Goal: Information Seeking & Learning: Check status

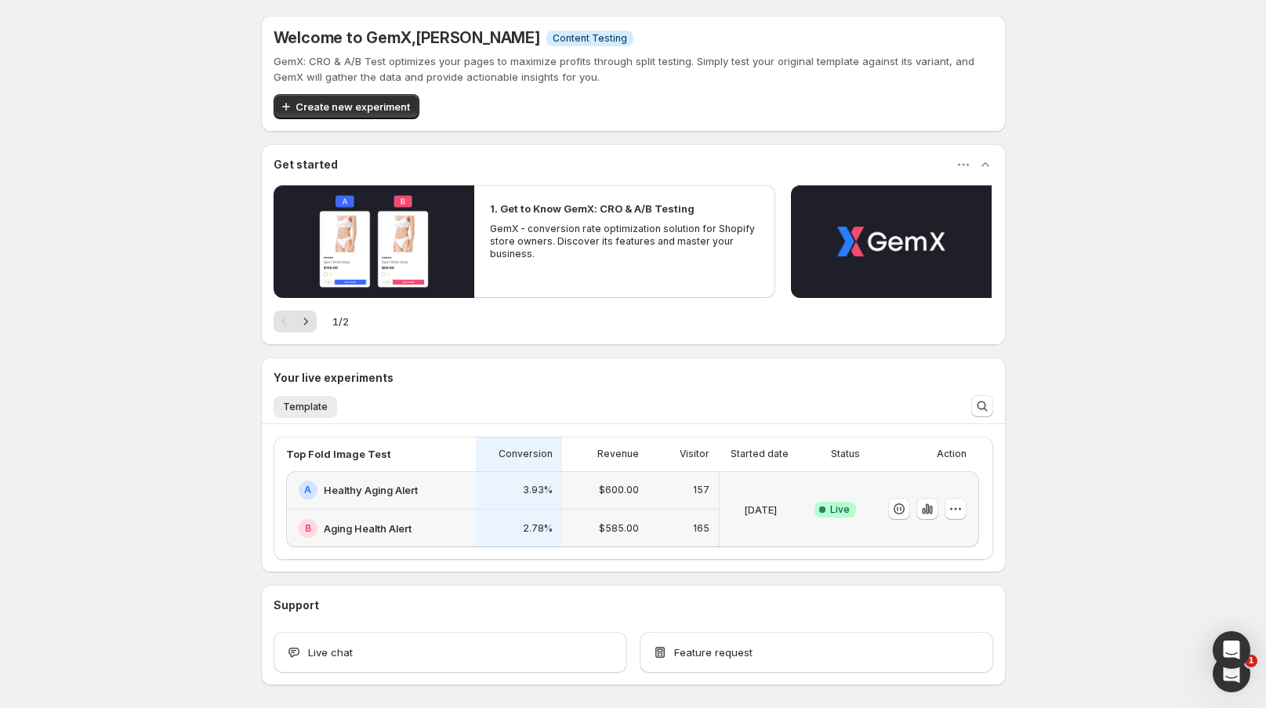
click at [536, 510] on div "2.78%" at bounding box center [519, 528] width 86 height 38
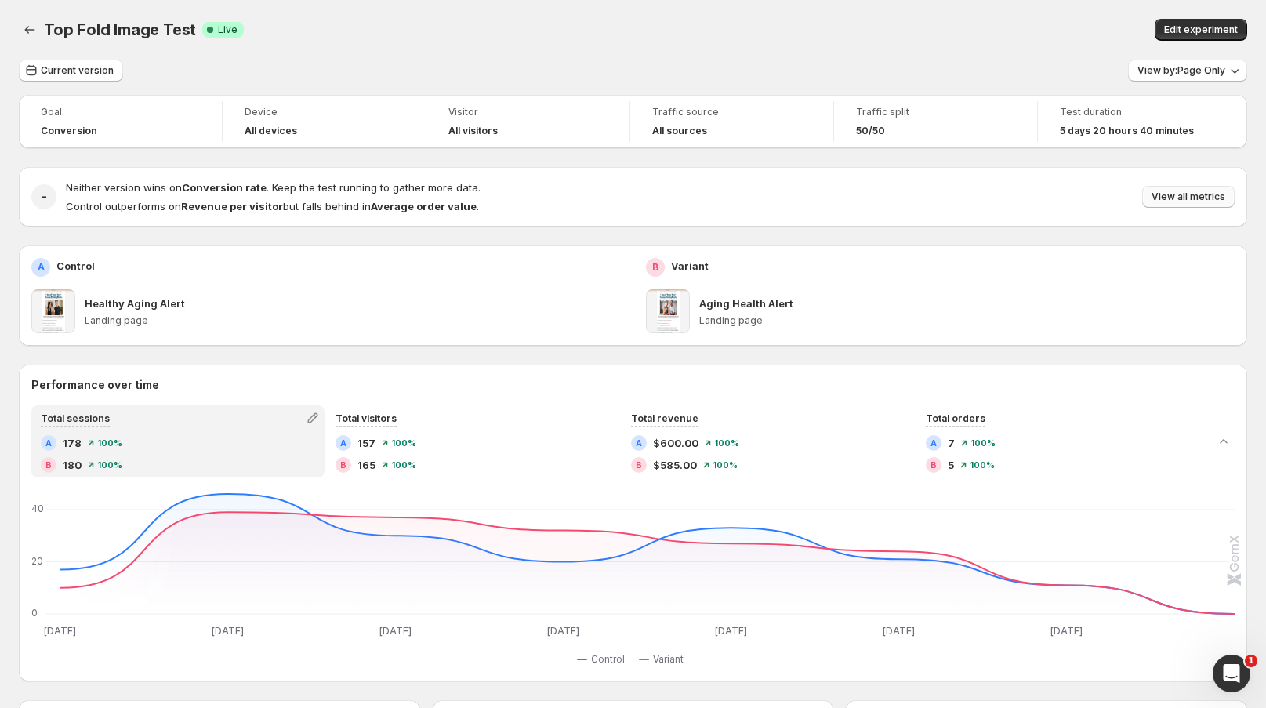
click at [1201, 196] on span "View all metrics" at bounding box center [1188, 196] width 74 height 13
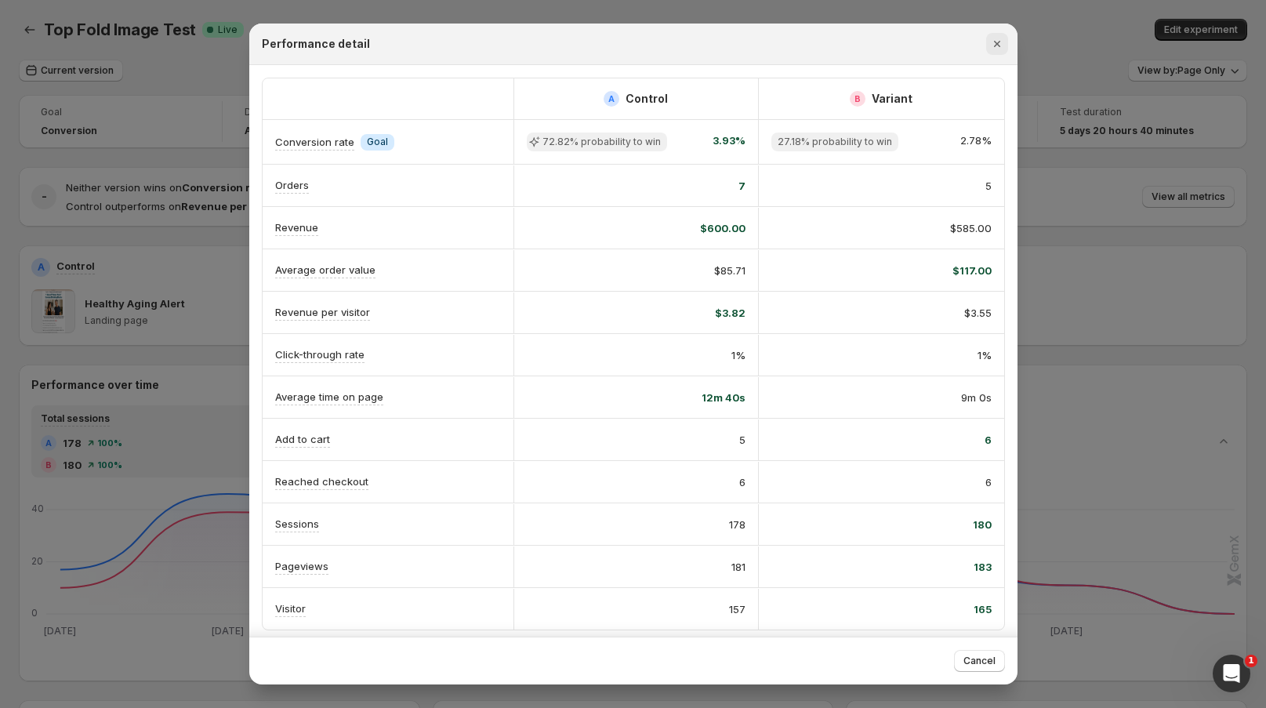
click at [991, 45] on icon "Close" at bounding box center [997, 44] width 16 height 16
